Goal: Task Accomplishment & Management: Manage account settings

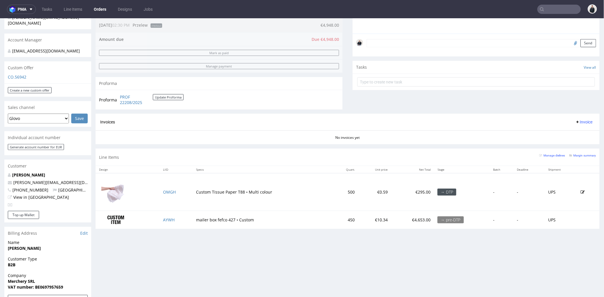
scroll to position [193, 0]
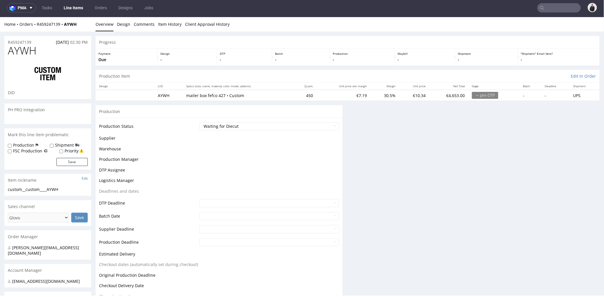
scroll to position [1, 0]
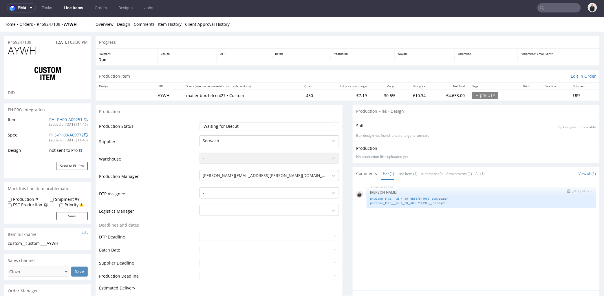
click at [568, 190] on img "submit" at bounding box center [569, 190] width 3 height 3
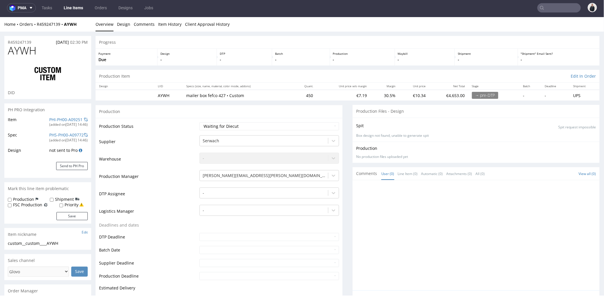
scroll to position [161, 0]
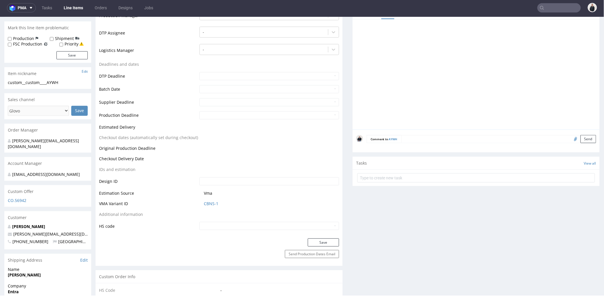
click at [571, 138] on input "file" at bounding box center [575, 139] width 8 height 8
type input "C:\fakepath\flip_top_gift_box_520×320×150_mm.pdf"
click at [581, 139] on button "Send" at bounding box center [589, 139] width 16 height 8
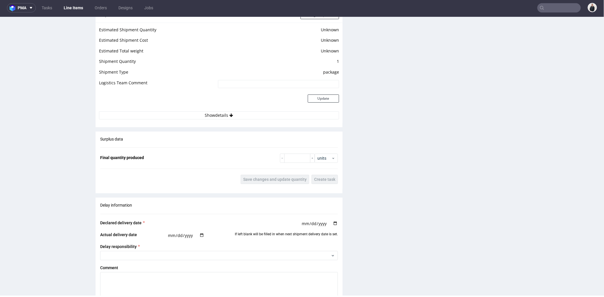
scroll to position [964, 0]
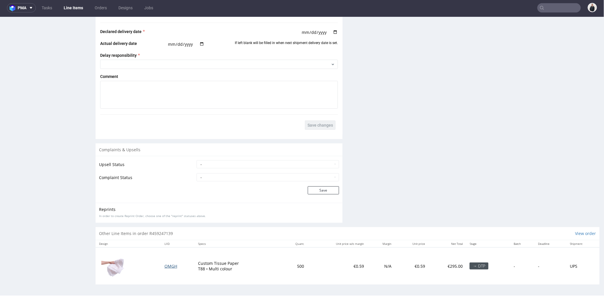
click at [173, 265] on span "OMGH" at bounding box center [171, 266] width 13 height 6
click at [172, 266] on span "OMGH" at bounding box center [171, 266] width 13 height 6
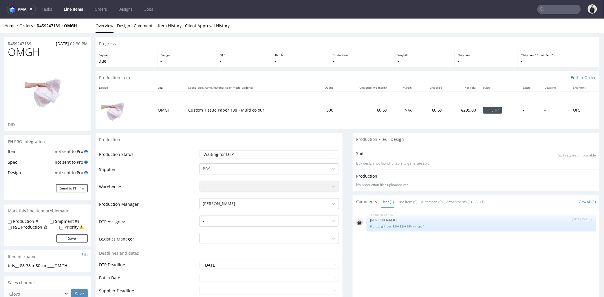
scroll to position [96, 0]
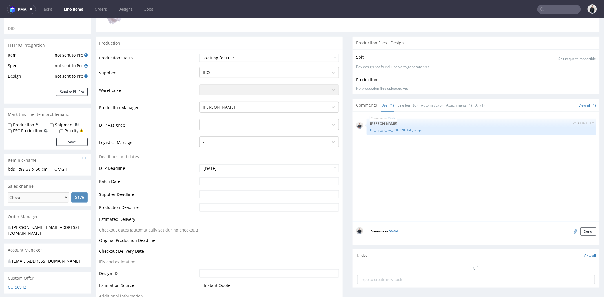
click at [571, 229] on input "file" at bounding box center [575, 231] width 8 height 8
type input "C:\fakepath\PG-Logo_Primary_red_RGB-01 (1).png"
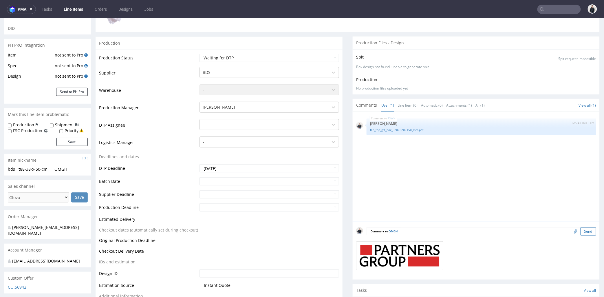
click at [581, 233] on button "Send" at bounding box center [589, 231] width 16 height 8
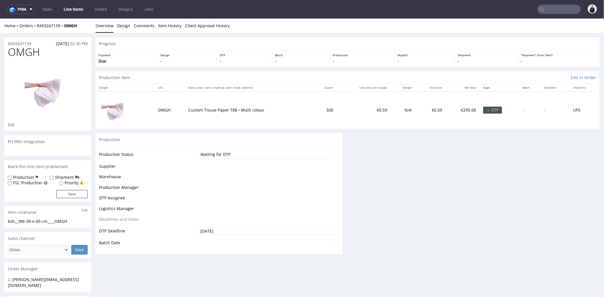
scroll to position [0, 0]
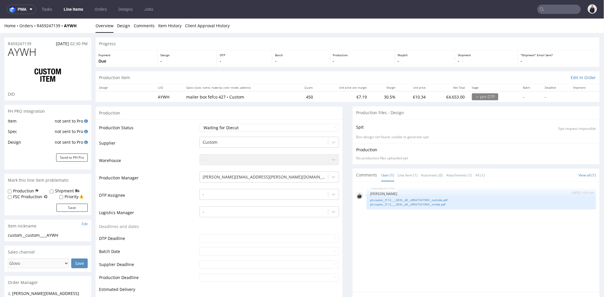
scroll to position [483, 0]
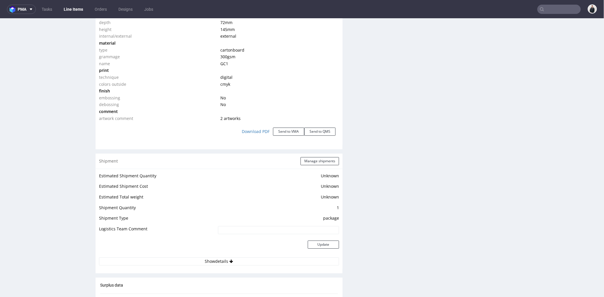
scroll to position [566, 0]
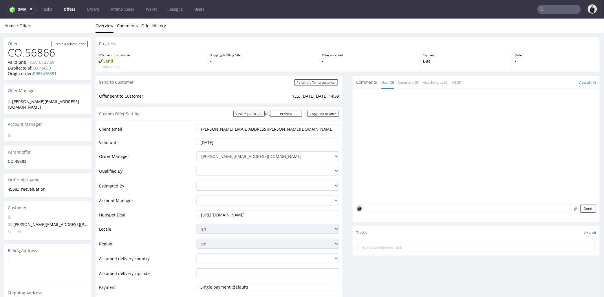
click at [193, 117] on div "Custom Offer Settings View in Hubspot Preview https://packhelp.de/packhelp-plus…" at bounding box center [219, 113] width 247 height 13
click at [71, 4] on nav "sma Tasks Offers Orders Promo codes Wallet Designs Users" at bounding box center [302, 9] width 604 height 19
click at [70, 7] on link "Offers" at bounding box center [69, 9] width 19 height 9
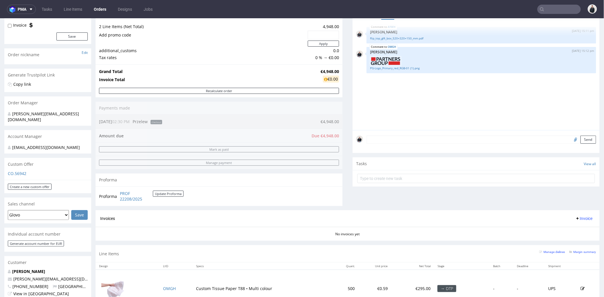
scroll to position [129, 0]
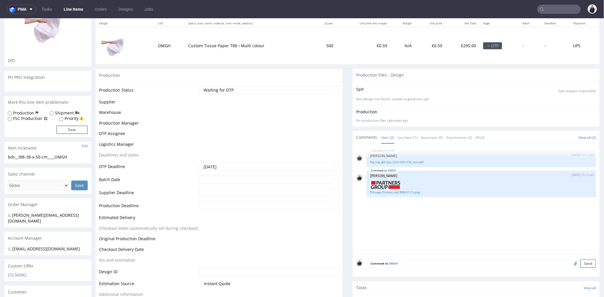
scroll to position [96, 0]
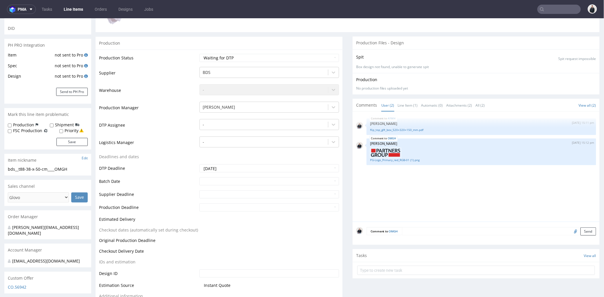
click at [571, 231] on input "file" at bounding box center [575, 231] width 8 height 8
type input "C:\fakepath\Capture d’écran [DATE] à 15.21.32.png"
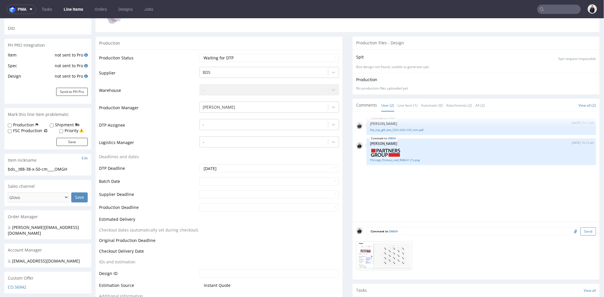
click at [581, 231] on button "Send" at bounding box center [589, 231] width 16 height 8
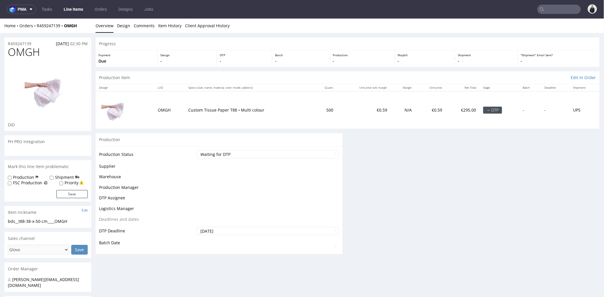
scroll to position [0, 0]
